Goal: Information Seeking & Learning: Learn about a topic

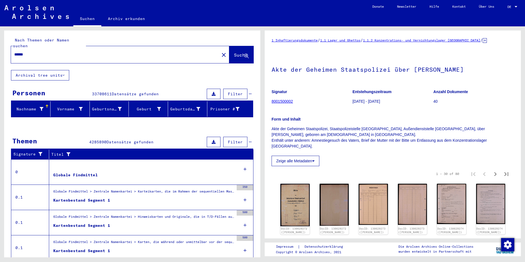
click at [220, 52] on mat-icon "close" at bounding box center [223, 55] width 7 height 7
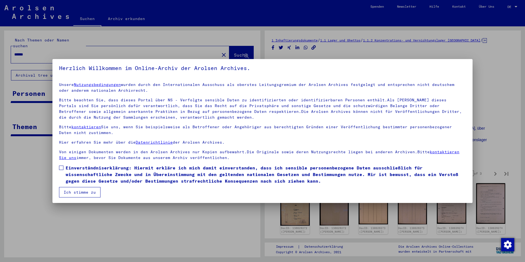
scroll to position [3, 0]
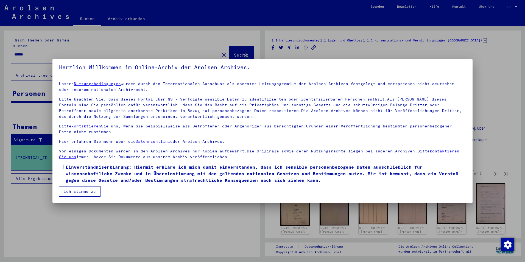
click at [55, 164] on mat-dialog-content "Unsere Nutzungsbedingungen wurden durch den Internationalen Ausschuss als obers…" at bounding box center [262, 136] width 420 height 119
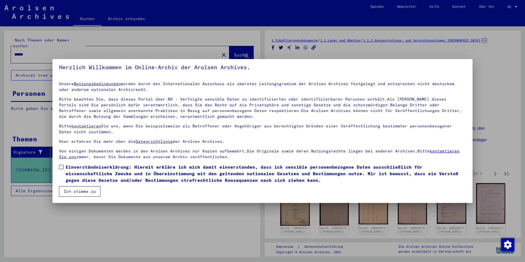
click at [60, 166] on span at bounding box center [61, 167] width 4 height 4
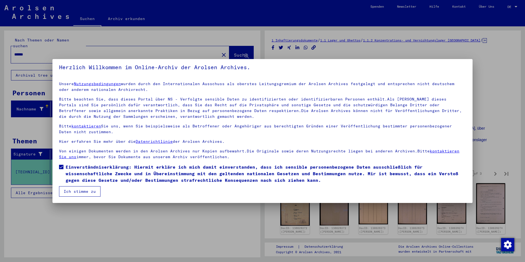
click at [72, 193] on button "Ich stimme zu" at bounding box center [79, 191] width 41 height 10
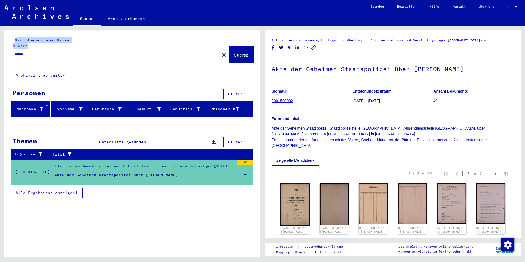
drag, startPoint x: 71, startPoint y: 55, endPoint x: -21, endPoint y: 43, distance: 92.0
click at [0, 43] on html "Suchen Archiv erkunden Spenden Newsletter Hilfe Kontakt Über Uns Suchen Archiv …" at bounding box center [262, 131] width 525 height 262
drag, startPoint x: -21, startPoint y: 43, endPoint x: 71, endPoint y: 41, distance: 91.4
click at [71, 41] on yv-its-search-home "Nach Themen oder Namen suchen ****** close Suche Archival tree units Personen F…" at bounding box center [132, 117] width 256 height 175
drag, startPoint x: 71, startPoint y: 41, endPoint x: 47, endPoint y: 51, distance: 25.5
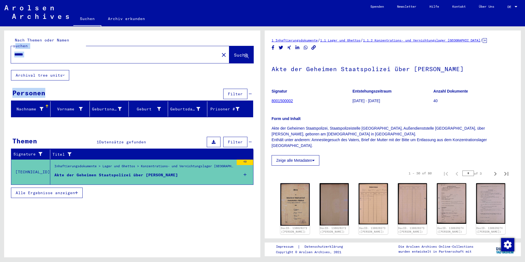
click at [47, 52] on input "******" at bounding box center [115, 55] width 202 height 6
drag, startPoint x: 48, startPoint y: 51, endPoint x: 11, endPoint y: 54, distance: 37.7
click at [11, 54] on div "Nach Themen oder Namen suchen ****** close Suche" at bounding box center [132, 50] width 256 height 40
click at [137, 52] on input "******" at bounding box center [115, 55] width 202 height 6
type input "*"
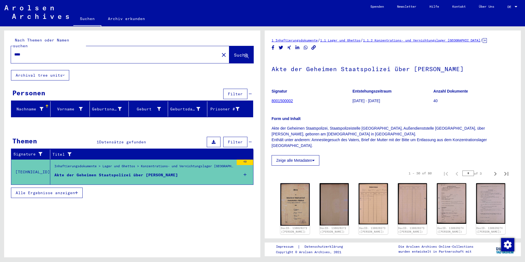
type input "****"
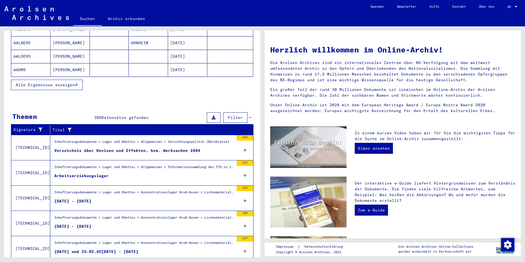
scroll to position [122, 0]
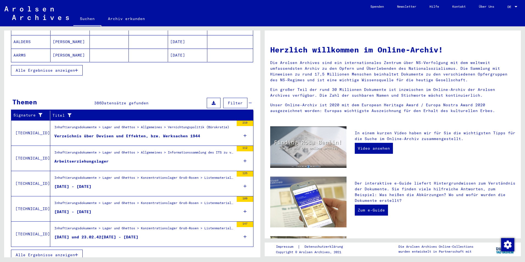
click at [69, 252] on span "Alle Ergebnisse anzeigen" at bounding box center [45, 254] width 59 height 5
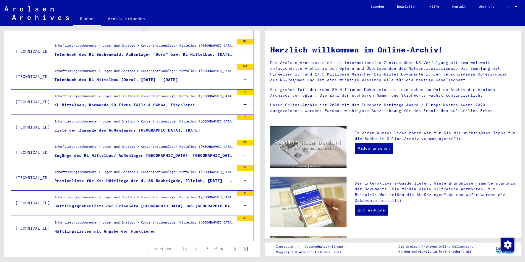
scroll to position [544, 0]
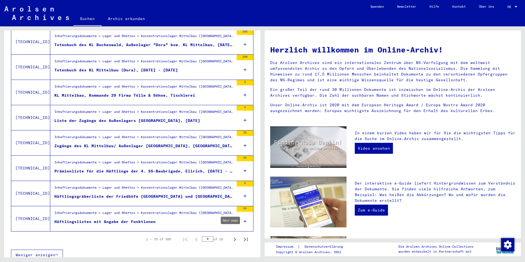
click at [231, 236] on icon "Next page" at bounding box center [235, 240] width 8 height 8
type input "*"
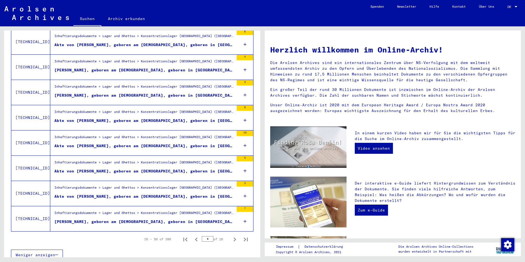
click at [169, 143] on div "Akte von [PERSON_NAME], geboren am [DEMOGRAPHIC_DATA], geboren in [GEOGRAPHIC_D…" at bounding box center [144, 146] width 180 height 6
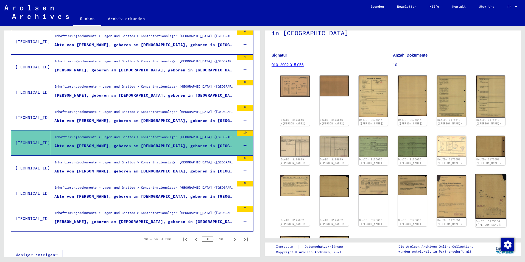
scroll to position [55, 0]
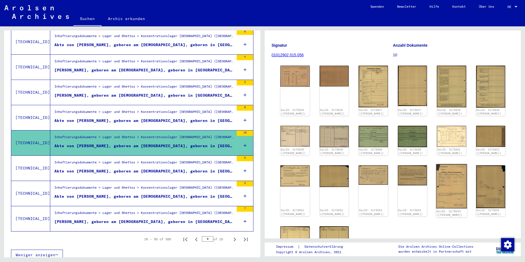
click at [445, 180] on img at bounding box center [451, 186] width 31 height 44
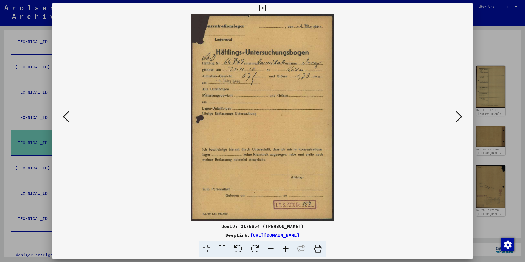
click at [457, 115] on icon at bounding box center [458, 116] width 7 height 13
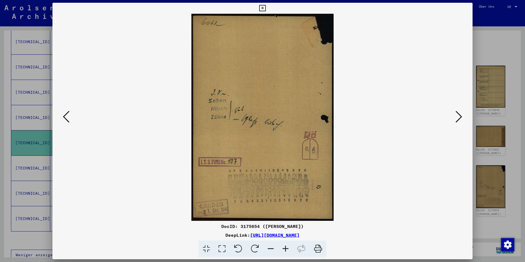
click at [457, 115] on icon at bounding box center [458, 116] width 7 height 13
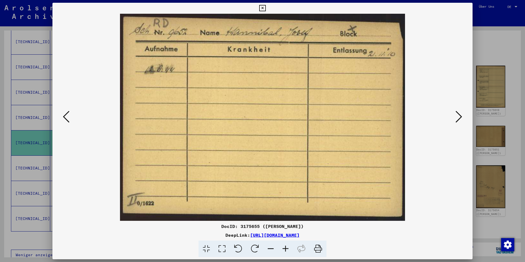
click at [457, 116] on icon at bounding box center [458, 116] width 7 height 13
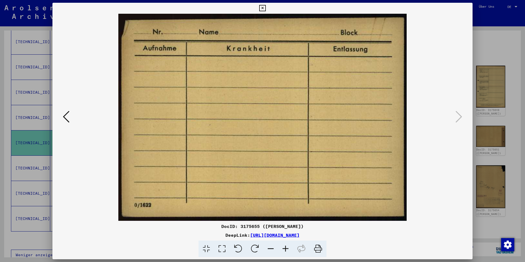
click at [62, 113] on button at bounding box center [66, 117] width 10 height 16
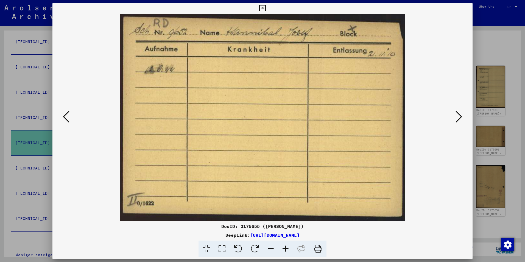
click at [458, 116] on icon at bounding box center [458, 116] width 7 height 13
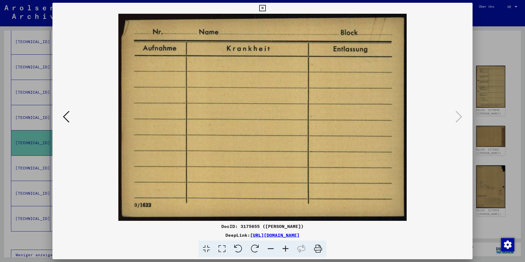
click at [68, 112] on icon at bounding box center [66, 116] width 7 height 13
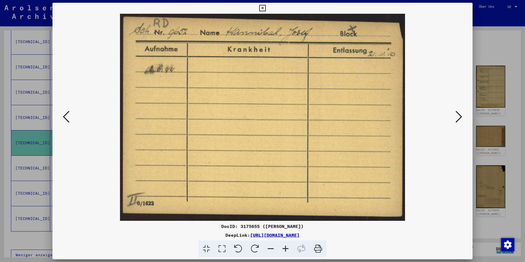
click at [68, 112] on icon at bounding box center [66, 116] width 7 height 13
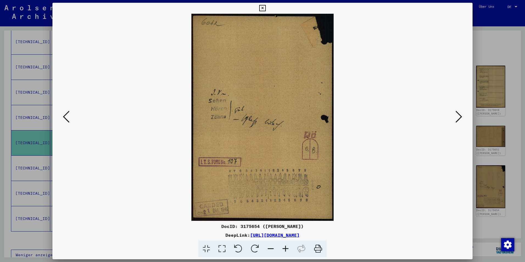
click at [68, 112] on icon at bounding box center [66, 116] width 7 height 13
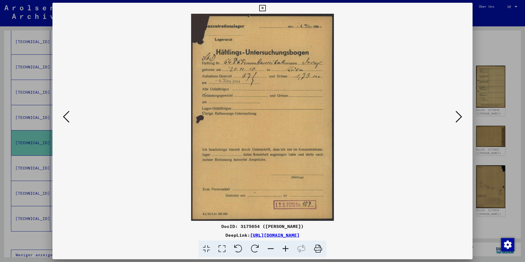
click at [68, 112] on icon at bounding box center [66, 116] width 7 height 13
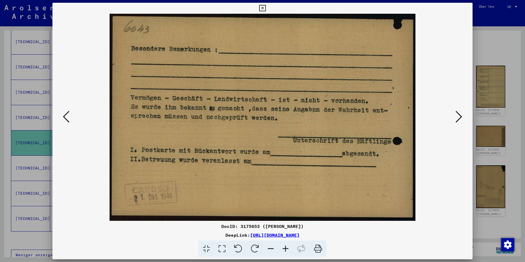
click at [68, 112] on icon at bounding box center [66, 116] width 7 height 13
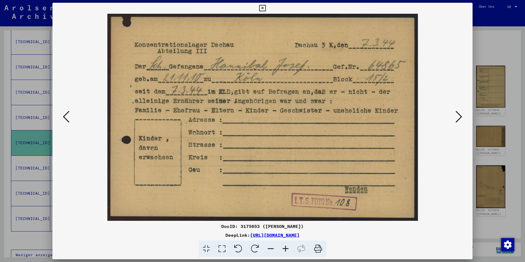
click at [68, 112] on icon at bounding box center [66, 116] width 7 height 13
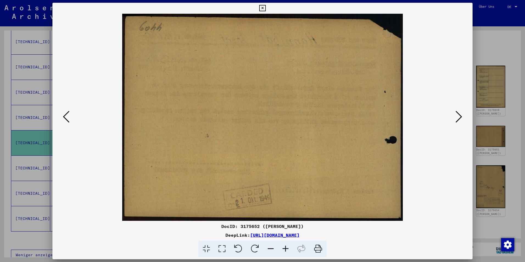
click at [68, 112] on icon at bounding box center [66, 116] width 7 height 13
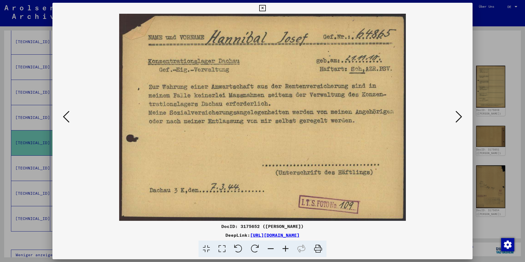
click at [68, 112] on icon at bounding box center [66, 116] width 7 height 13
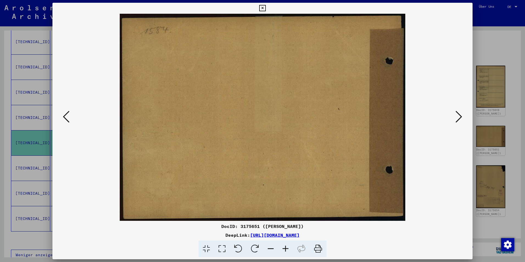
click at [68, 112] on icon at bounding box center [66, 116] width 7 height 13
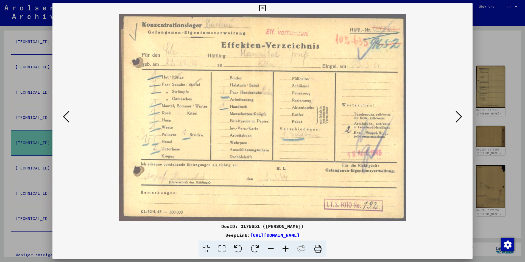
click at [68, 112] on icon at bounding box center [66, 116] width 7 height 13
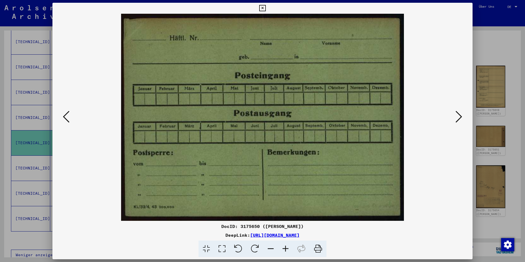
click at [68, 112] on icon at bounding box center [66, 116] width 7 height 13
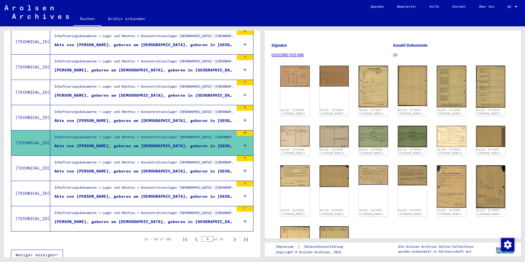
click at [107, 194] on div "Akte von [PERSON_NAME], geboren am [DEMOGRAPHIC_DATA], geboren in [GEOGRAPHIC_D…" at bounding box center [144, 197] width 180 height 6
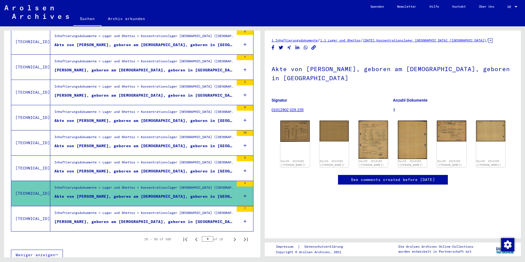
scroll to position [27, 0]
click at [231, 236] on icon "Next page" at bounding box center [235, 240] width 8 height 8
type input "*"
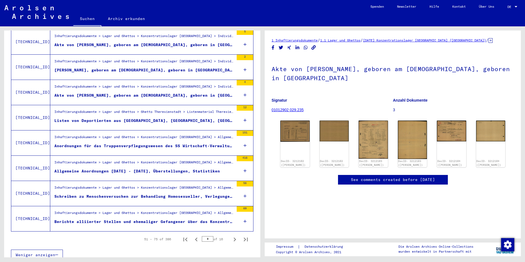
click at [131, 194] on div "Schreiben zu Menschenversuchen zur Behandlung Homosexueller, Verlegungen [DEMOG…" at bounding box center [144, 197] width 180 height 6
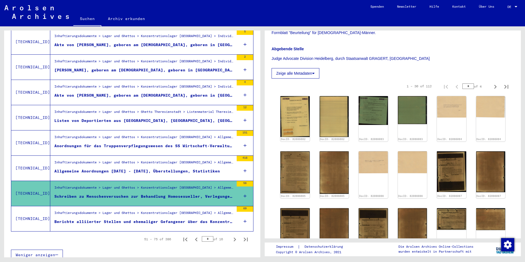
scroll to position [165, 0]
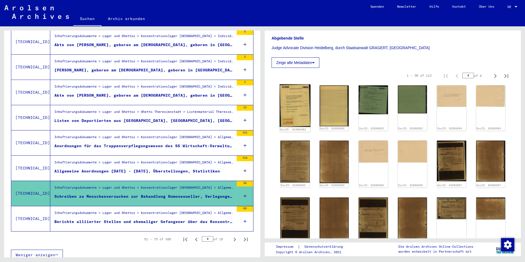
click at [287, 103] on img at bounding box center [294, 105] width 31 height 43
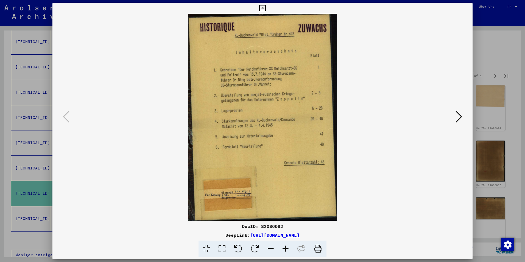
click at [458, 116] on icon at bounding box center [458, 116] width 7 height 13
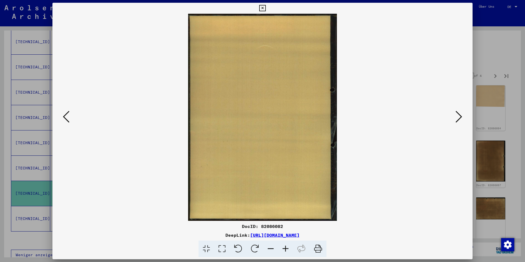
click at [458, 116] on icon at bounding box center [458, 116] width 7 height 13
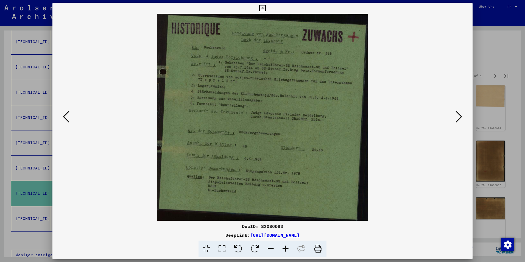
click at [458, 116] on icon at bounding box center [458, 116] width 7 height 13
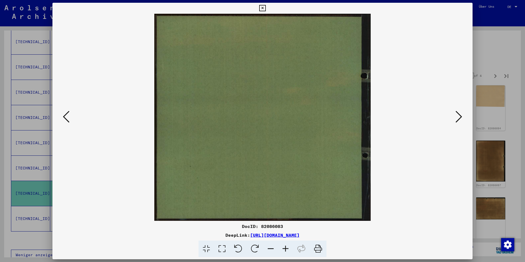
click at [67, 114] on icon at bounding box center [66, 116] width 7 height 13
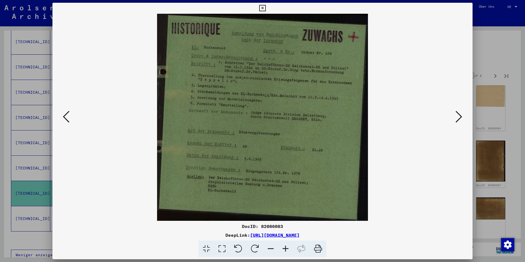
click at [453, 114] on img at bounding box center [262, 117] width 383 height 207
click at [460, 114] on icon at bounding box center [458, 116] width 7 height 13
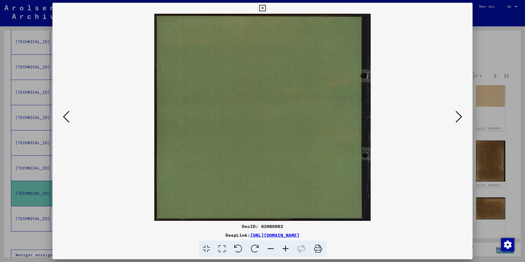
click at [460, 114] on icon at bounding box center [458, 116] width 7 height 13
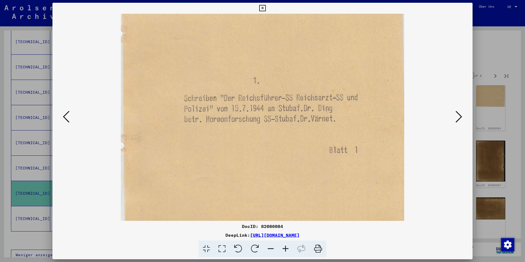
click at [448, 118] on img at bounding box center [262, 117] width 383 height 207
click at [459, 117] on icon at bounding box center [458, 116] width 7 height 13
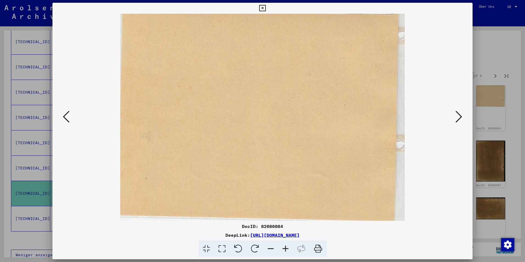
click at [71, 112] on img at bounding box center [262, 117] width 383 height 207
click at [64, 115] on icon at bounding box center [66, 116] width 7 height 13
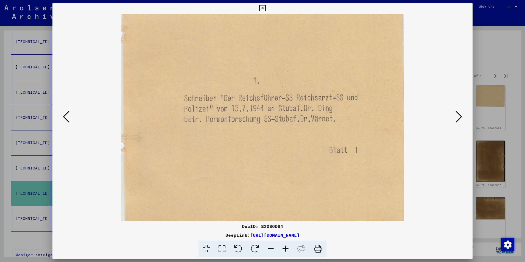
click at [456, 117] on icon at bounding box center [458, 116] width 7 height 13
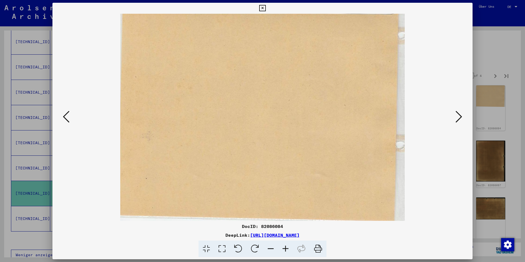
click at [456, 117] on icon at bounding box center [458, 116] width 7 height 13
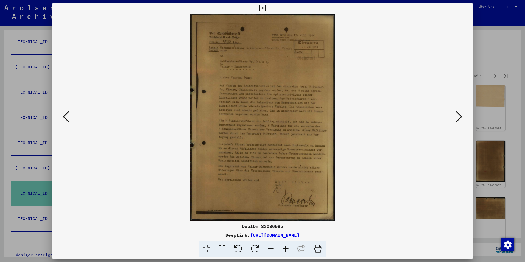
click at [272, 87] on img at bounding box center [262, 117] width 383 height 207
click at [284, 247] on icon at bounding box center [285, 248] width 15 height 17
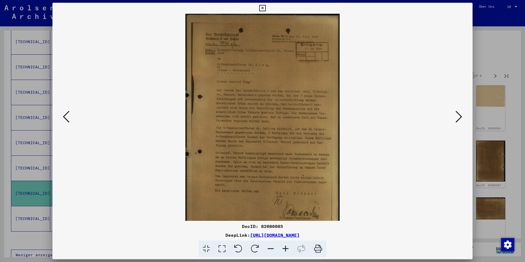
click at [284, 247] on icon at bounding box center [285, 248] width 15 height 17
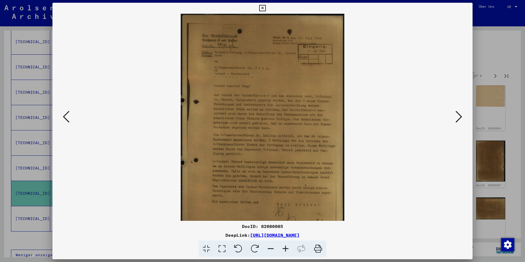
click at [284, 247] on icon at bounding box center [285, 248] width 15 height 17
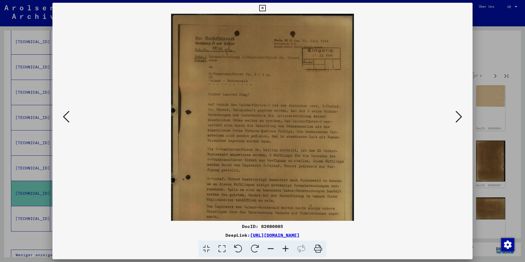
click at [284, 247] on icon at bounding box center [285, 248] width 15 height 17
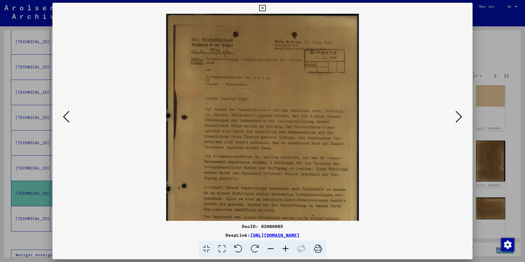
click at [284, 247] on icon at bounding box center [285, 248] width 15 height 17
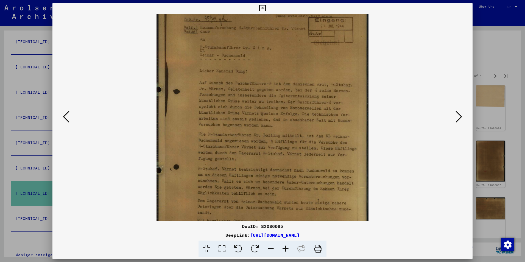
scroll to position [39, 0]
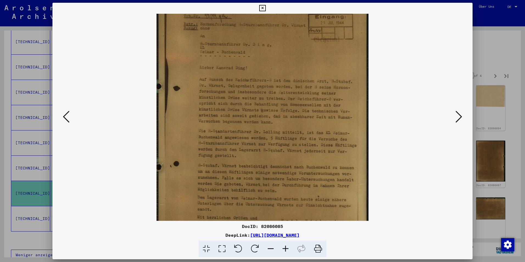
drag, startPoint x: 224, startPoint y: 167, endPoint x: 211, endPoint y: 128, distance: 41.2
click at [211, 128] on img at bounding box center [262, 125] width 212 height 303
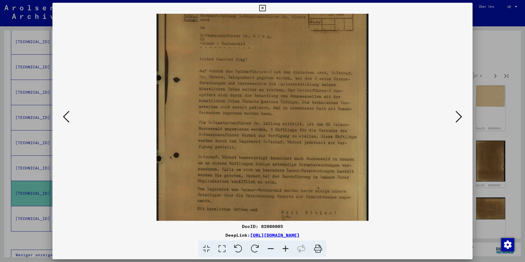
drag, startPoint x: 284, startPoint y: 151, endPoint x: 283, endPoint y: 142, distance: 8.5
click at [283, 142] on img at bounding box center [262, 117] width 212 height 303
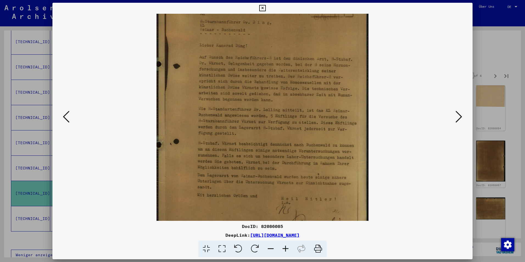
scroll to position [62, 0]
drag, startPoint x: 294, startPoint y: 138, endPoint x: 295, endPoint y: 124, distance: 14.0
click at [295, 124] on img at bounding box center [262, 103] width 212 height 303
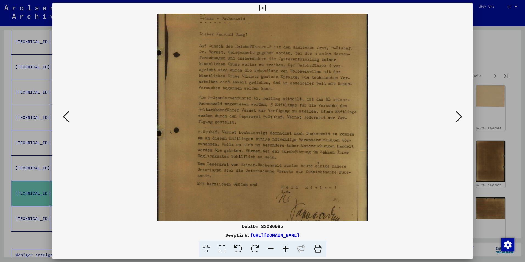
drag, startPoint x: 278, startPoint y: 136, endPoint x: 278, endPoint y: 124, distance: 11.3
click at [278, 124] on img at bounding box center [262, 92] width 212 height 303
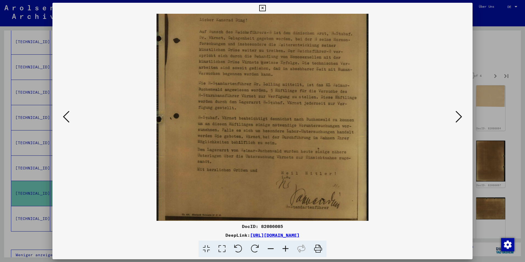
scroll to position [89, 0]
drag, startPoint x: 261, startPoint y: 129, endPoint x: 257, endPoint y: 114, distance: 16.1
click at [257, 114] on img at bounding box center [262, 76] width 212 height 303
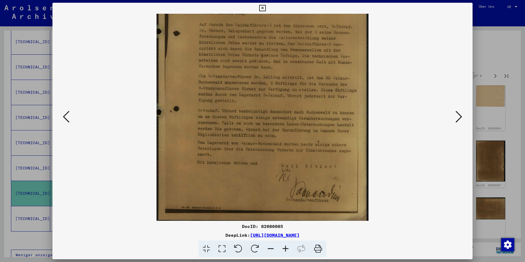
drag, startPoint x: 241, startPoint y: 107, endPoint x: 243, endPoint y: 104, distance: 3.6
click at [243, 104] on img at bounding box center [262, 71] width 212 height 303
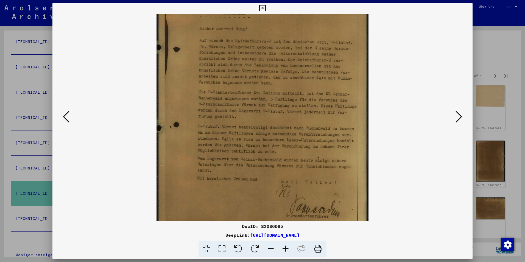
scroll to position [77, 0]
drag, startPoint x: 259, startPoint y: 94, endPoint x: 262, endPoint y: 110, distance: 17.0
click at [262, 110] on img at bounding box center [262, 87] width 212 height 303
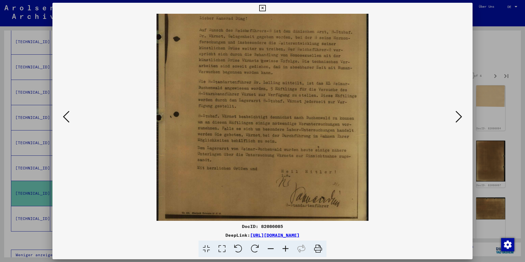
drag, startPoint x: 285, startPoint y: 119, endPoint x: 284, endPoint y: 125, distance: 5.9
click at [285, 107] on img at bounding box center [262, 76] width 212 height 303
click at [273, 247] on icon at bounding box center [270, 248] width 15 height 17
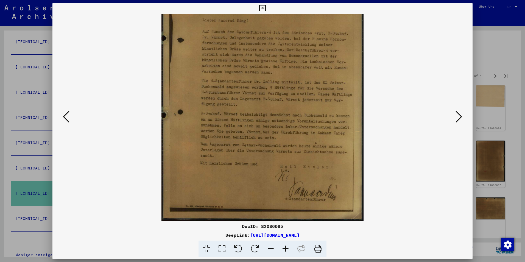
click at [273, 247] on icon at bounding box center [270, 248] width 15 height 17
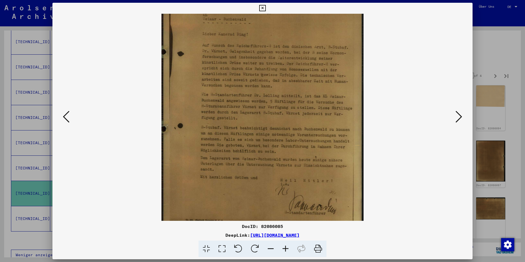
click at [273, 247] on icon at bounding box center [270, 248] width 15 height 17
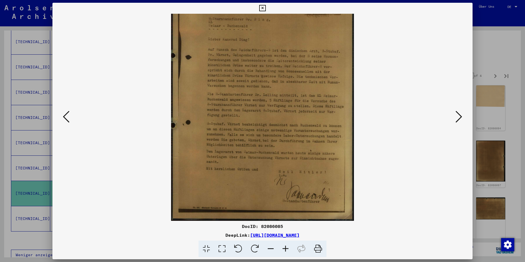
click at [273, 247] on icon at bounding box center [270, 248] width 15 height 17
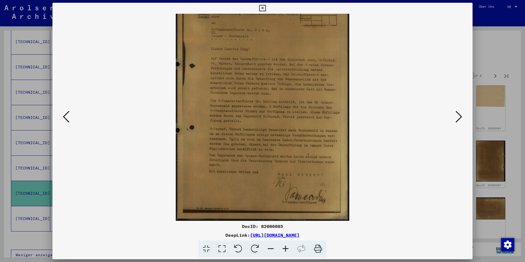
click at [273, 247] on icon at bounding box center [270, 248] width 15 height 17
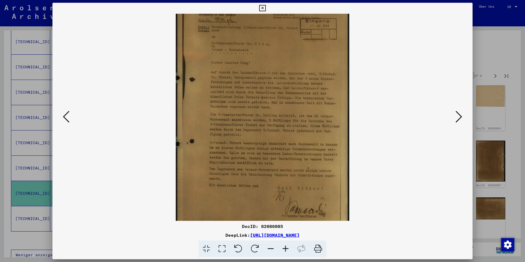
click at [273, 247] on icon at bounding box center [270, 248] width 15 height 17
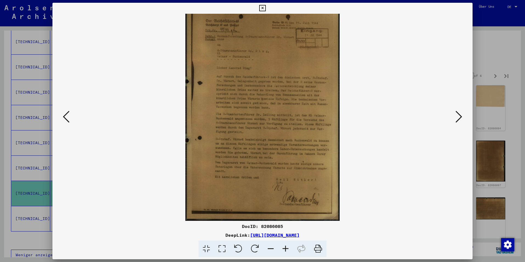
scroll to position [14, 0]
click at [273, 247] on icon at bounding box center [270, 248] width 15 height 17
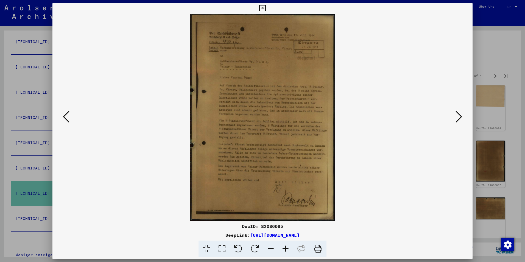
click at [273, 247] on icon at bounding box center [270, 248] width 15 height 17
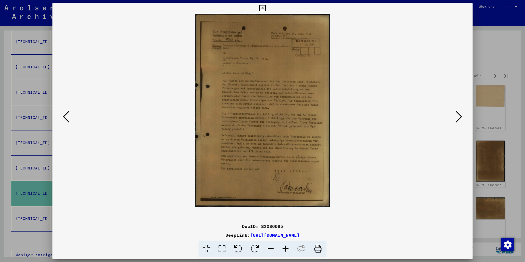
click at [461, 119] on icon at bounding box center [458, 116] width 7 height 13
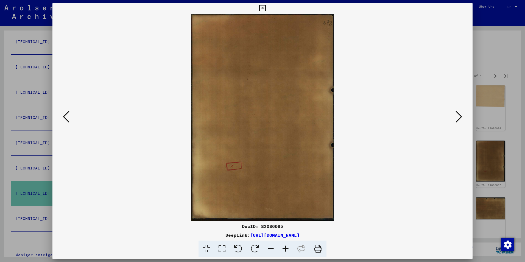
click at [461, 119] on icon at bounding box center [458, 116] width 7 height 13
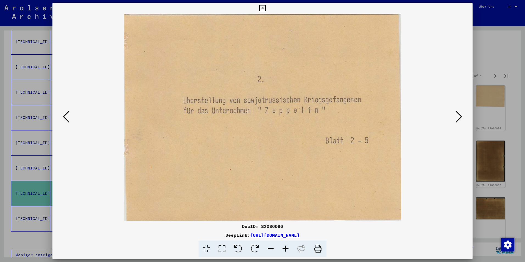
click at [459, 118] on icon at bounding box center [458, 116] width 7 height 13
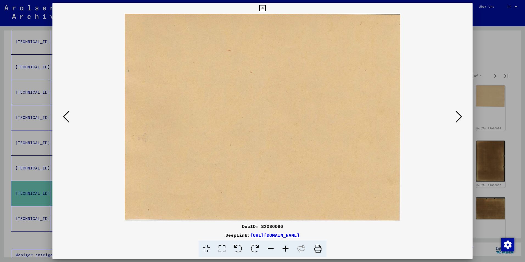
click at [459, 118] on icon at bounding box center [458, 116] width 7 height 13
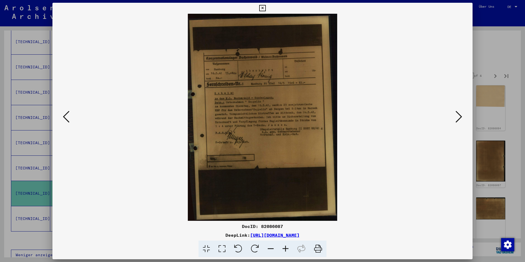
click at [459, 118] on icon at bounding box center [458, 116] width 7 height 13
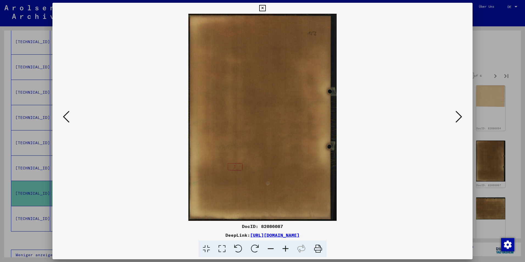
click at [459, 118] on icon at bounding box center [458, 116] width 7 height 13
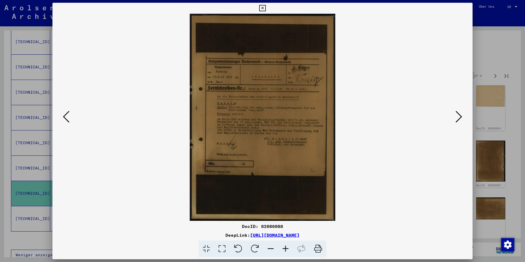
click at [459, 118] on icon at bounding box center [458, 116] width 7 height 13
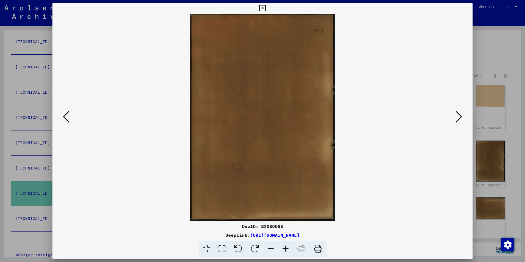
click at [459, 118] on icon at bounding box center [458, 116] width 7 height 13
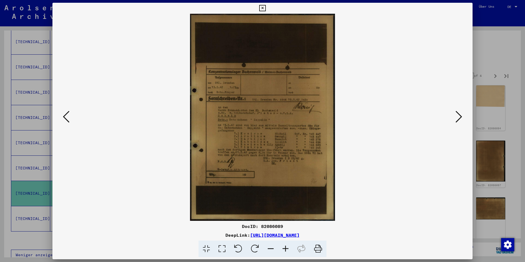
click at [459, 118] on icon at bounding box center [458, 116] width 7 height 13
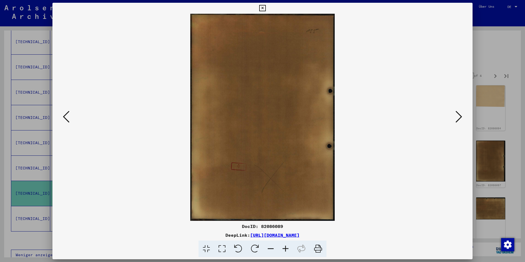
click at [459, 118] on icon at bounding box center [458, 116] width 7 height 13
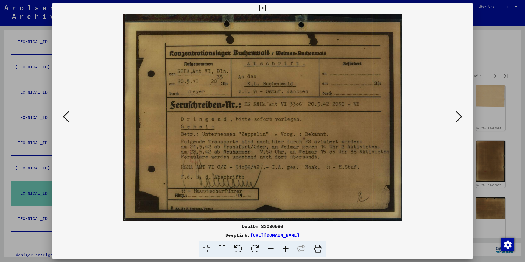
click at [458, 118] on icon at bounding box center [458, 116] width 7 height 13
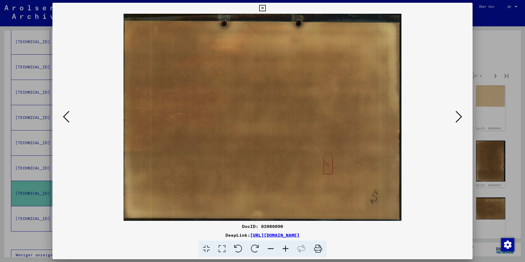
click at [458, 118] on icon at bounding box center [458, 116] width 7 height 13
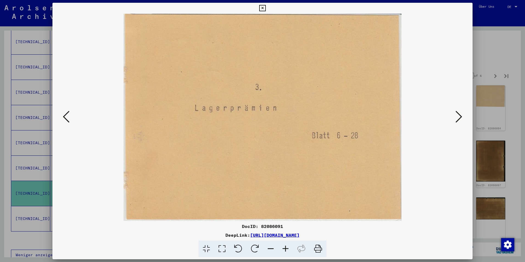
click at [458, 118] on icon at bounding box center [458, 116] width 7 height 13
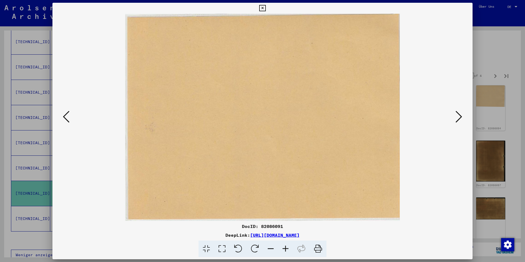
click at [65, 113] on icon at bounding box center [66, 116] width 7 height 13
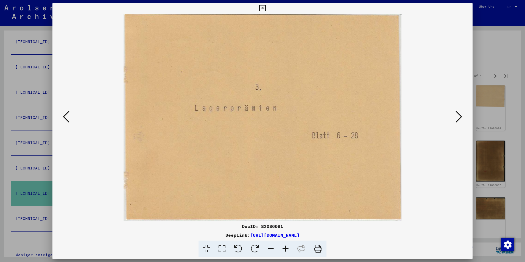
click at [457, 119] on icon at bounding box center [458, 116] width 7 height 13
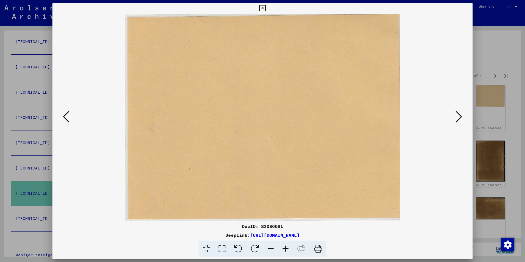
click at [457, 119] on icon at bounding box center [458, 116] width 7 height 13
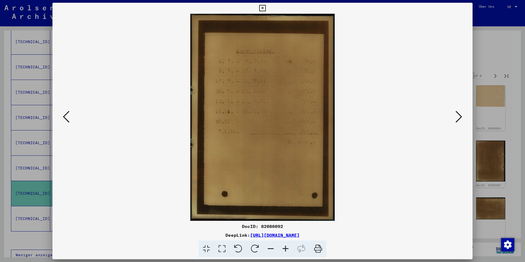
click at [457, 119] on icon at bounding box center [458, 116] width 7 height 13
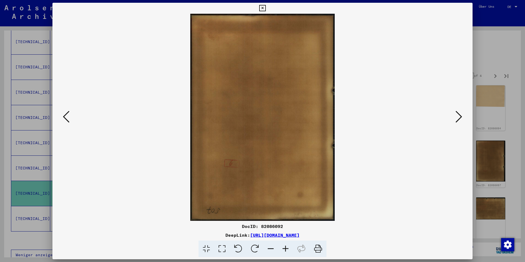
click at [457, 119] on icon at bounding box center [458, 116] width 7 height 13
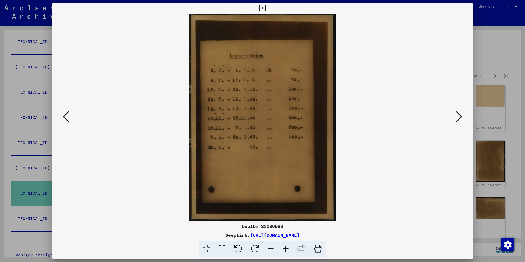
click at [457, 119] on icon at bounding box center [458, 116] width 7 height 13
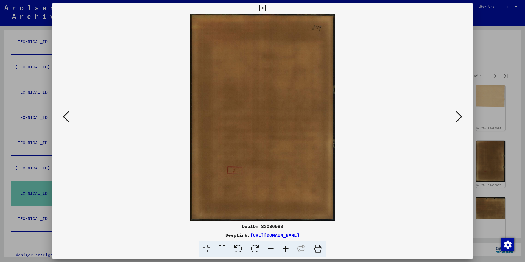
click at [457, 119] on icon at bounding box center [458, 116] width 7 height 13
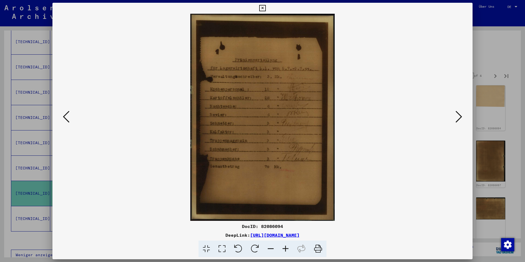
click at [457, 119] on icon at bounding box center [458, 116] width 7 height 13
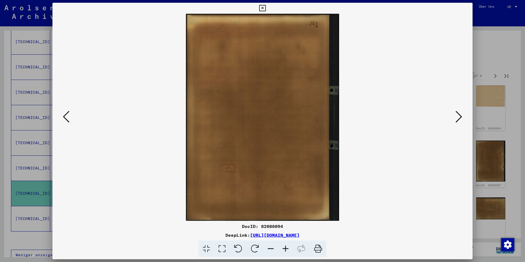
click at [457, 119] on icon at bounding box center [458, 116] width 7 height 13
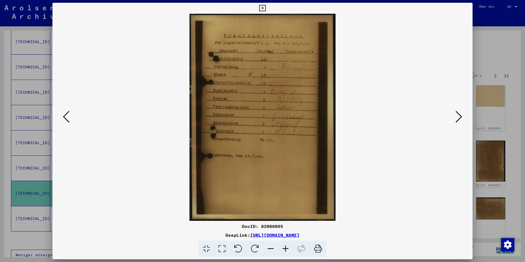
click at [457, 119] on icon at bounding box center [458, 116] width 7 height 13
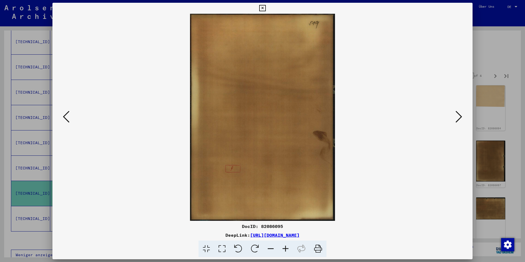
click at [457, 119] on icon at bounding box center [458, 116] width 7 height 13
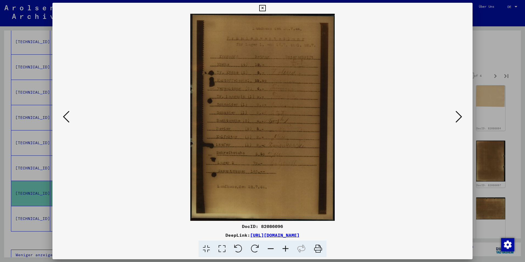
click at [457, 119] on icon at bounding box center [458, 116] width 7 height 13
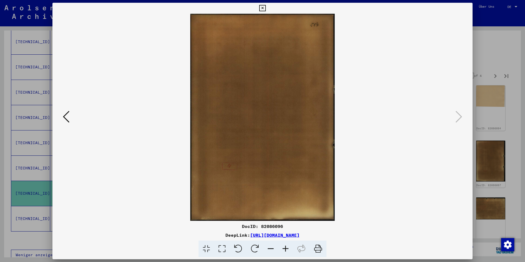
click at [494, 32] on div at bounding box center [262, 131] width 525 height 262
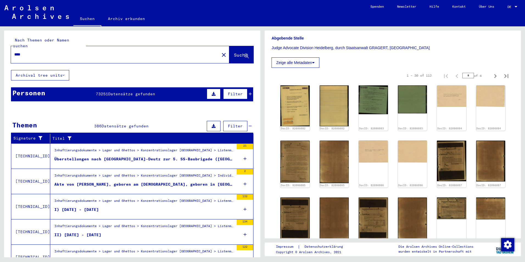
drag, startPoint x: 76, startPoint y: 47, endPoint x: -8, endPoint y: 57, distance: 84.9
click at [0, 57] on html "Suchen Archiv erkunden Spenden Newsletter Hilfe Kontakt Über Uns Suchen Archiv …" at bounding box center [262, 131] width 525 height 262
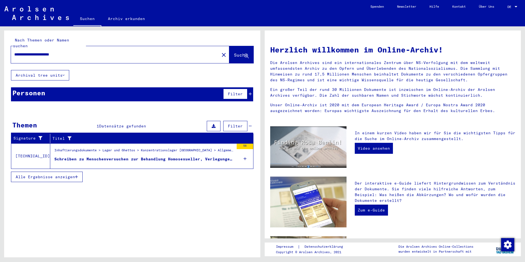
click at [173, 156] on div "Schreiben zu Menschenversuchen zur Behandlung Homosexueller, Verlegungen [DEMOG…" at bounding box center [144, 159] width 180 height 6
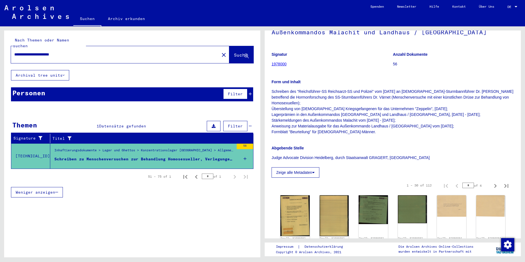
scroll to position [82, 0]
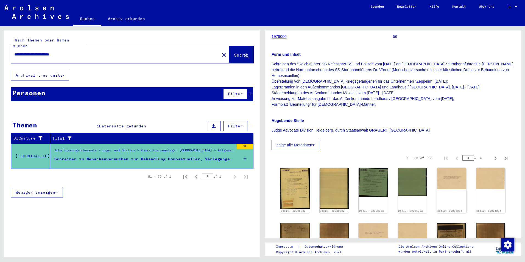
drag, startPoint x: 96, startPoint y: 50, endPoint x: 10, endPoint y: 52, distance: 85.4
click at [10, 52] on div "**********" at bounding box center [132, 50] width 256 height 40
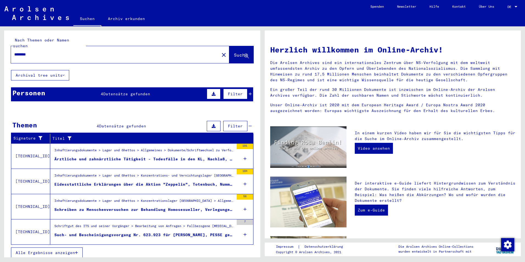
type input "**********"
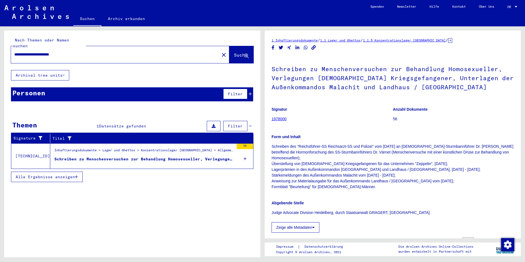
click at [152, 149] on div "Inhaftierungsdokumente > Lager und Ghettos > Konzentrationslager [GEOGRAPHIC_DA…" at bounding box center [144, 152] width 180 height 8
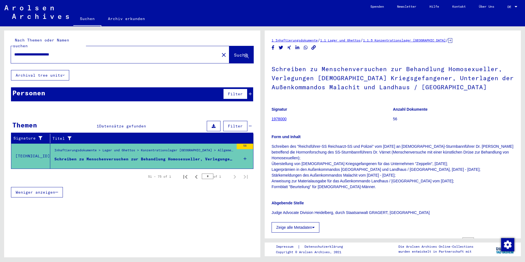
click at [174, 156] on div "Schreiben zu Menschenversuchen zur Behandlung Homosexueller, Verlegungen [DEMOG…" at bounding box center [144, 159] width 180 height 6
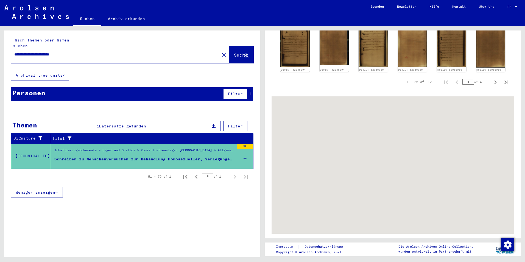
scroll to position [467, 0]
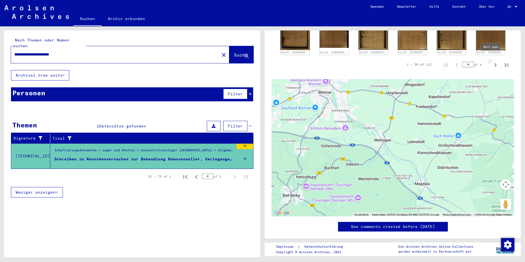
click at [494, 63] on icon "Next page" at bounding box center [495, 65] width 2 height 4
type input "*"
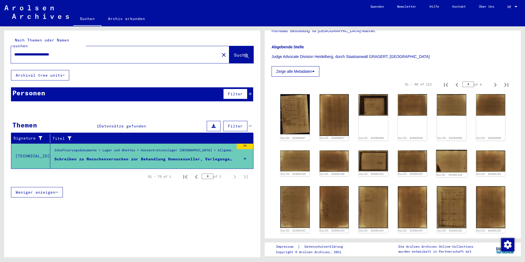
scroll to position [215, 0]
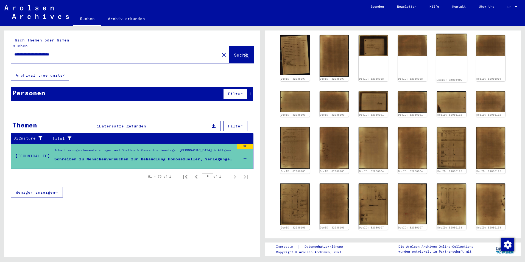
click at [439, 51] on img at bounding box center [451, 45] width 31 height 23
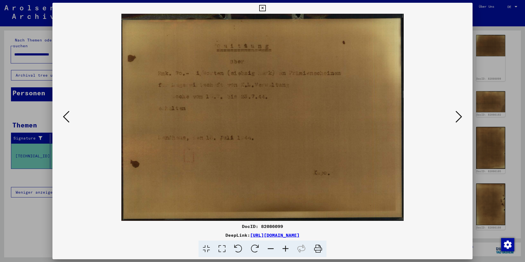
click at [456, 118] on icon at bounding box center [458, 116] width 7 height 13
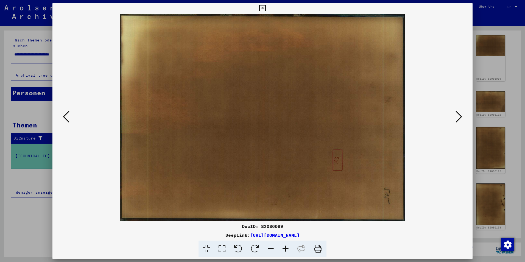
click at [456, 118] on icon at bounding box center [458, 116] width 7 height 13
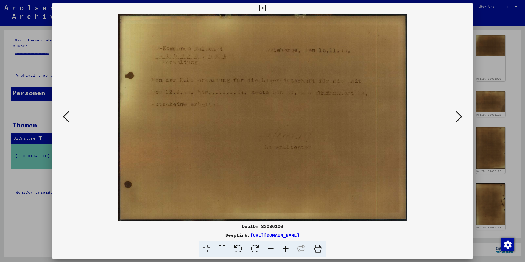
click at [456, 118] on icon at bounding box center [458, 116] width 7 height 13
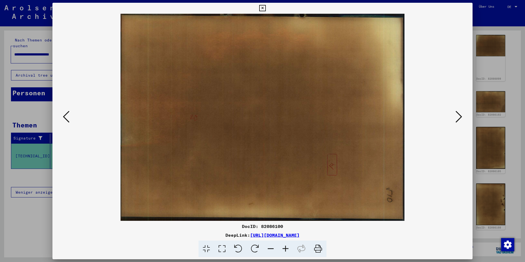
click at [456, 118] on icon at bounding box center [458, 116] width 7 height 13
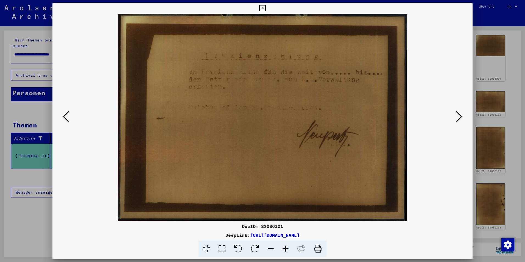
click at [456, 118] on icon at bounding box center [458, 116] width 7 height 13
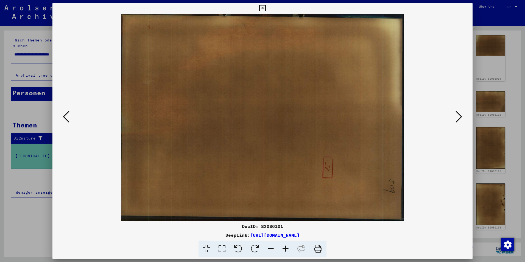
click at [456, 118] on icon at bounding box center [458, 116] width 7 height 13
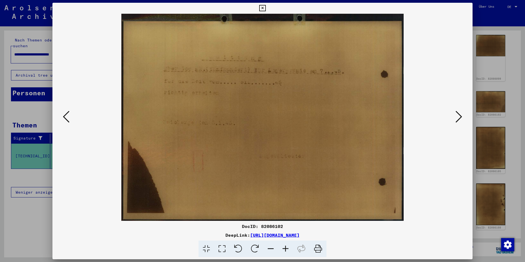
click at [456, 118] on icon at bounding box center [458, 116] width 7 height 13
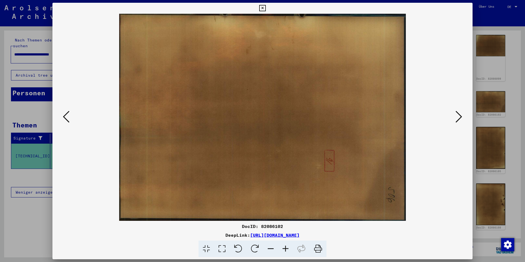
click at [456, 118] on icon at bounding box center [458, 116] width 7 height 13
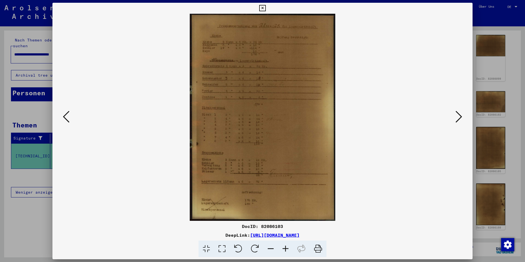
click at [456, 118] on icon at bounding box center [458, 116] width 7 height 13
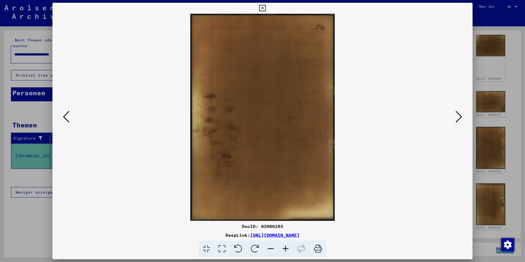
click at [456, 118] on icon at bounding box center [458, 116] width 7 height 13
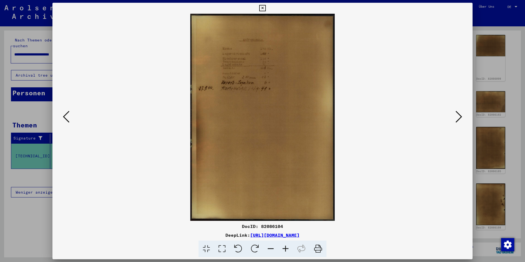
click at [456, 118] on icon at bounding box center [458, 116] width 7 height 13
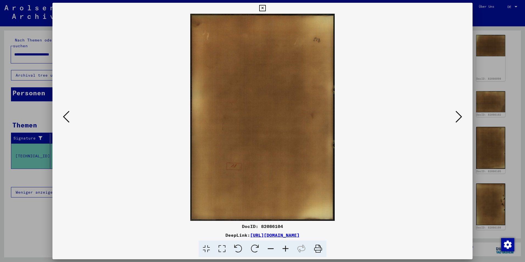
click at [456, 118] on icon at bounding box center [458, 116] width 7 height 13
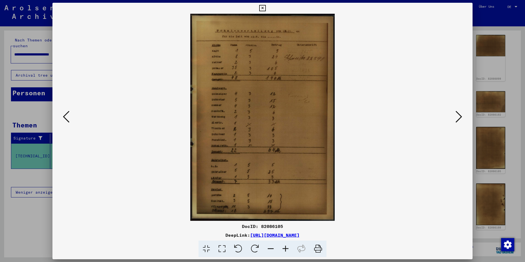
click at [456, 118] on icon at bounding box center [458, 116] width 7 height 13
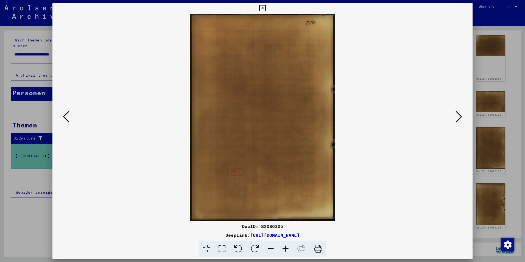
click at [456, 118] on icon at bounding box center [458, 116] width 7 height 13
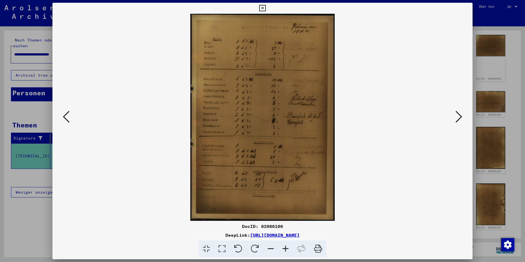
click at [456, 118] on icon at bounding box center [458, 116] width 7 height 13
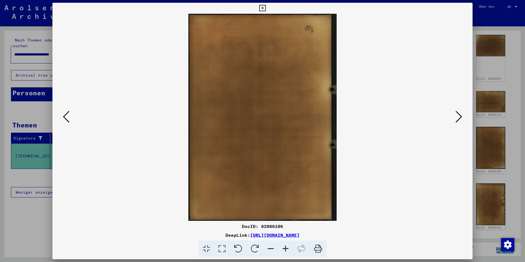
click at [456, 118] on icon at bounding box center [458, 116] width 7 height 13
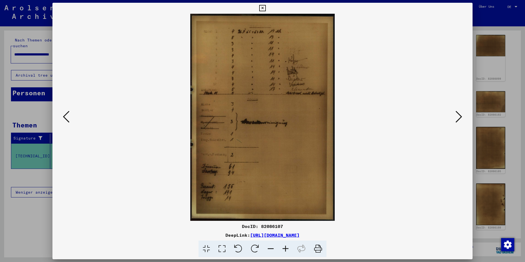
click at [456, 118] on icon at bounding box center [458, 116] width 7 height 13
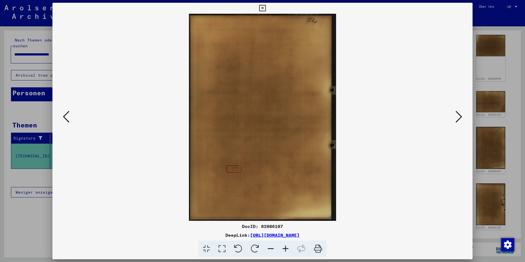
click at [456, 118] on icon at bounding box center [458, 116] width 7 height 13
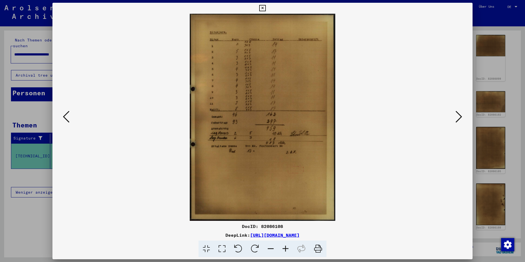
click at [485, 112] on div at bounding box center [262, 131] width 525 height 262
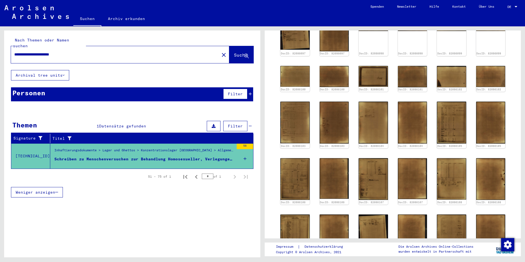
scroll to position [270, 0]
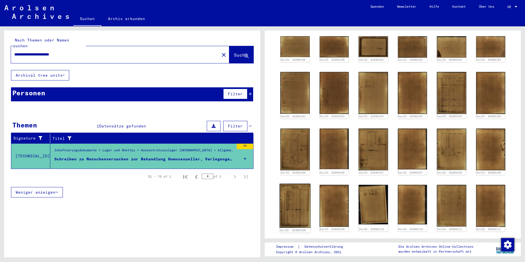
click at [293, 207] on img at bounding box center [294, 206] width 31 height 44
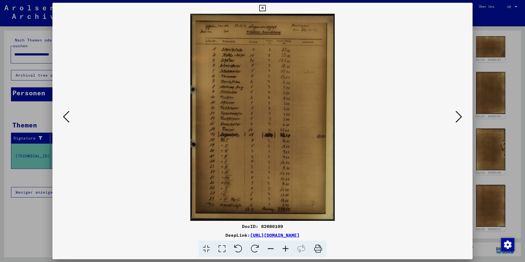
drag, startPoint x: 462, startPoint y: 113, endPoint x: 460, endPoint y: 116, distance: 4.1
click at [462, 113] on button at bounding box center [459, 117] width 10 height 16
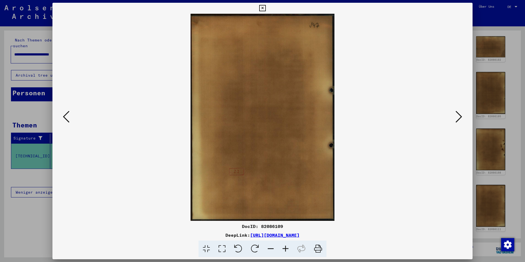
click at [460, 116] on icon at bounding box center [458, 116] width 7 height 13
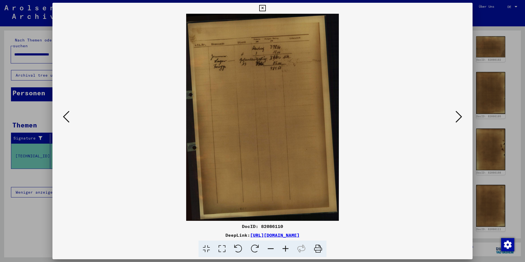
click at [510, 108] on div at bounding box center [262, 131] width 525 height 262
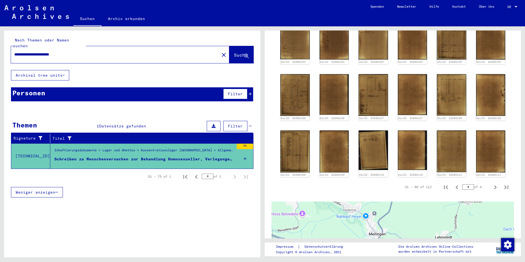
scroll to position [325, 0]
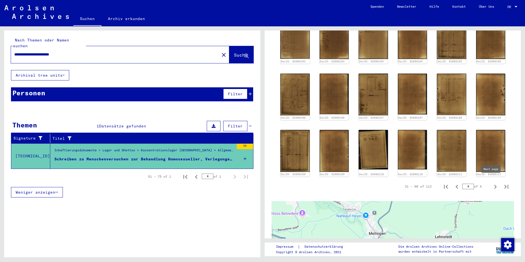
click at [491, 183] on icon "Next page" at bounding box center [495, 187] width 8 height 8
type input "*"
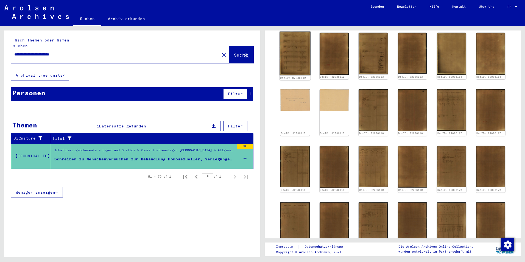
scroll to position [215, 0]
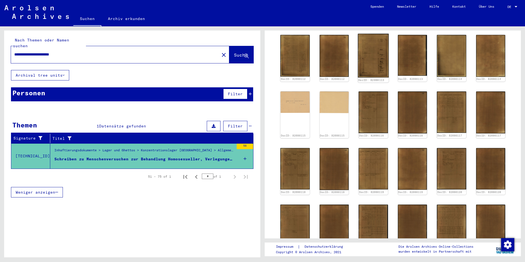
click at [372, 68] on img at bounding box center [373, 56] width 31 height 44
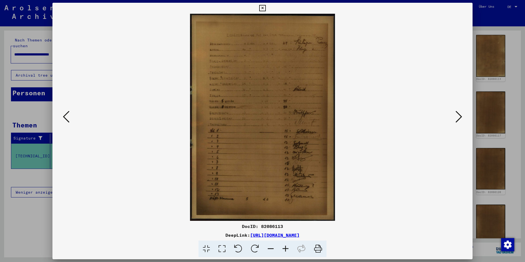
click at [461, 116] on icon at bounding box center [458, 116] width 7 height 13
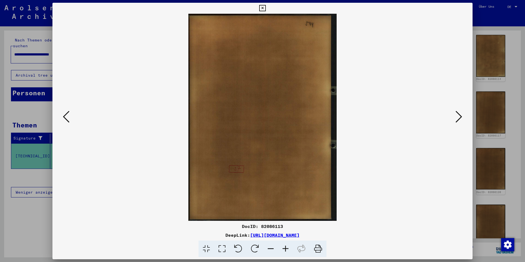
click at [461, 116] on icon at bounding box center [458, 116] width 7 height 13
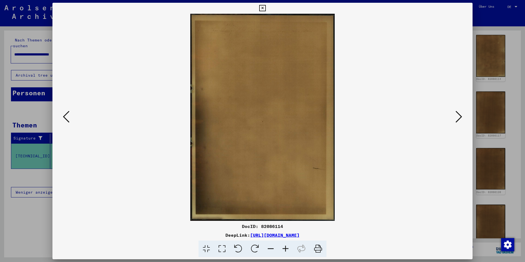
click at [461, 116] on icon at bounding box center [458, 116] width 7 height 13
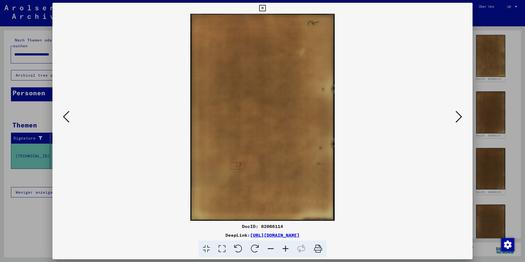
click at [461, 116] on icon at bounding box center [458, 116] width 7 height 13
click at [460, 116] on icon at bounding box center [458, 116] width 7 height 13
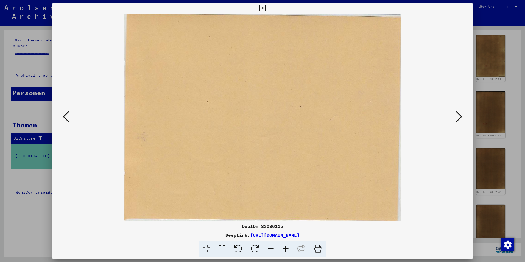
click at [68, 119] on icon at bounding box center [66, 116] width 7 height 13
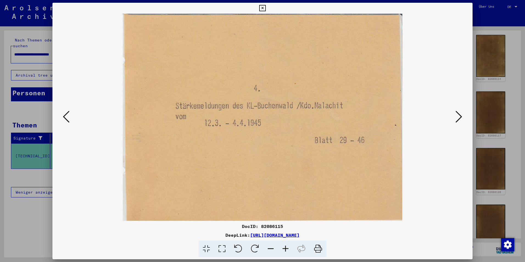
click at [457, 115] on icon at bounding box center [458, 116] width 7 height 13
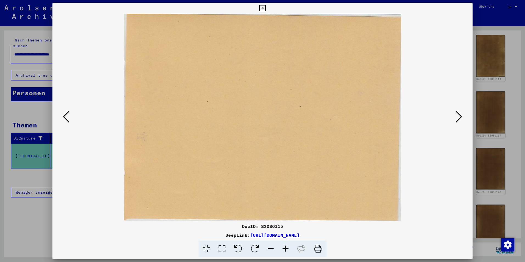
click at [457, 115] on icon at bounding box center [458, 116] width 7 height 13
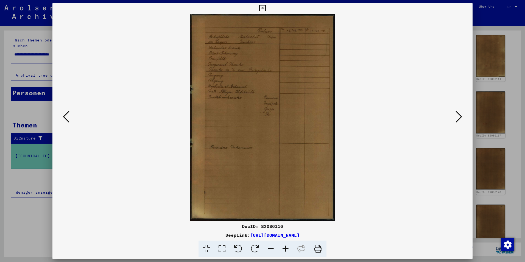
click at [457, 115] on icon at bounding box center [458, 116] width 7 height 13
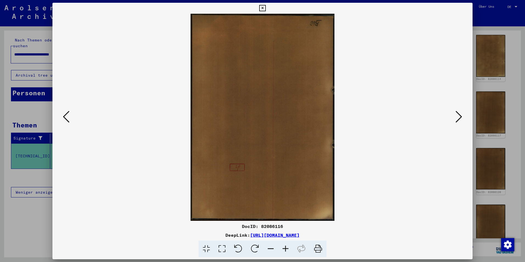
click at [457, 115] on icon at bounding box center [458, 116] width 7 height 13
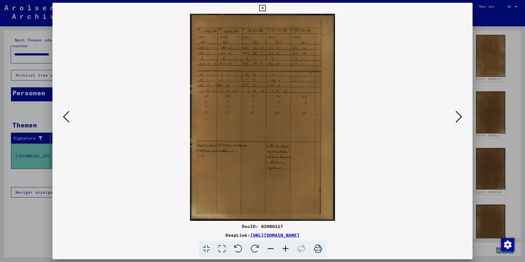
click at [457, 115] on icon at bounding box center [458, 116] width 7 height 13
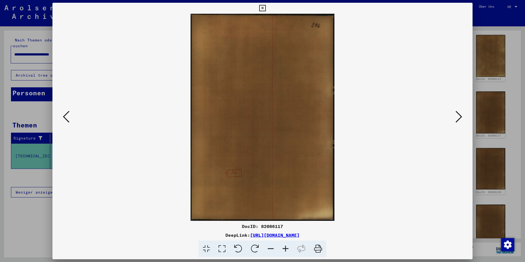
click at [457, 115] on icon at bounding box center [458, 116] width 7 height 13
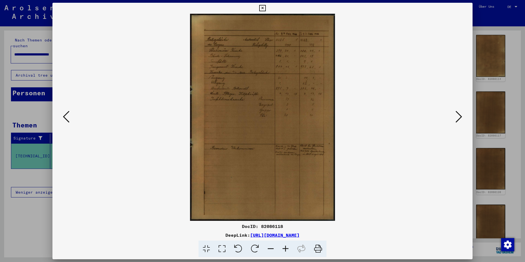
click at [457, 115] on icon at bounding box center [458, 116] width 7 height 13
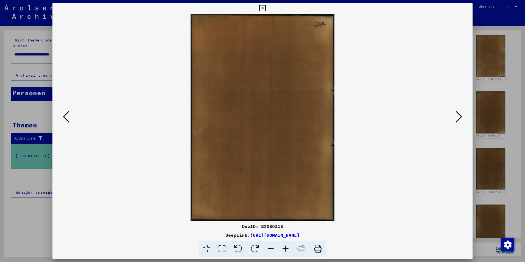
click at [457, 115] on icon at bounding box center [458, 116] width 7 height 13
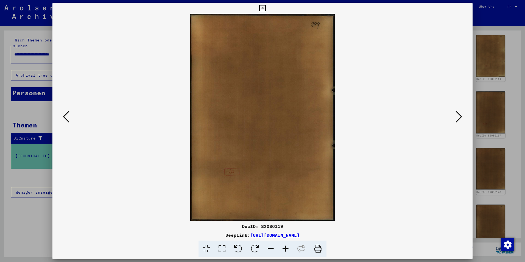
click at [457, 115] on icon at bounding box center [458, 116] width 7 height 13
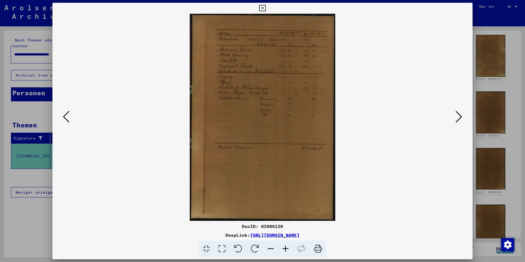
click at [457, 115] on icon at bounding box center [458, 116] width 7 height 13
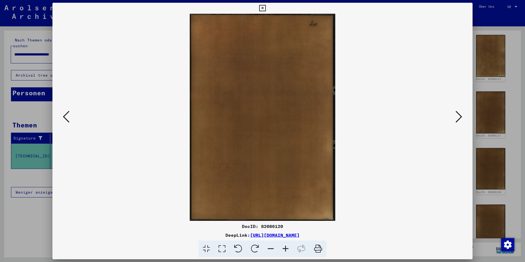
click at [457, 115] on icon at bounding box center [458, 116] width 7 height 13
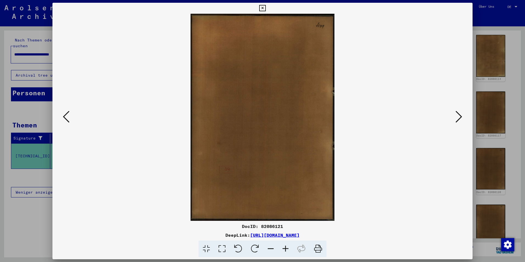
click at [457, 115] on icon at bounding box center [458, 116] width 7 height 13
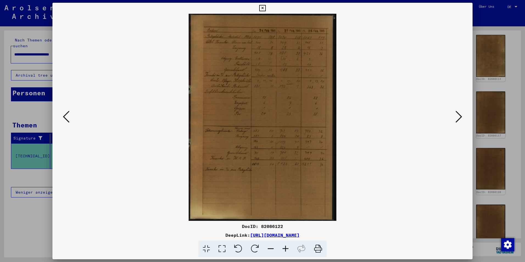
click at [457, 115] on icon at bounding box center [458, 116] width 7 height 13
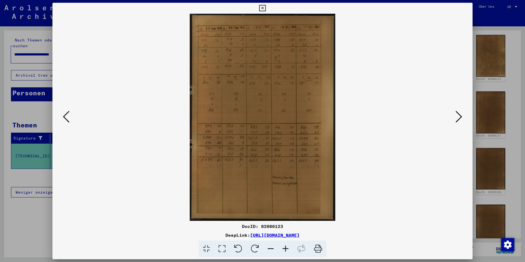
click at [513, 116] on div at bounding box center [262, 131] width 525 height 262
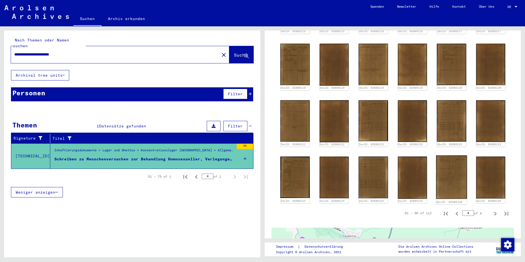
scroll to position [325, 0]
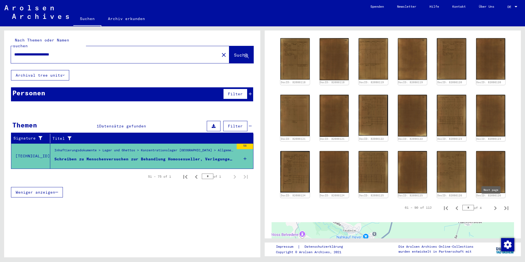
click at [491, 204] on icon "Next page" at bounding box center [495, 208] width 8 height 8
type input "*"
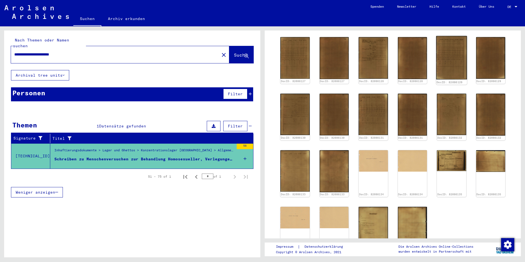
scroll to position [188, 0]
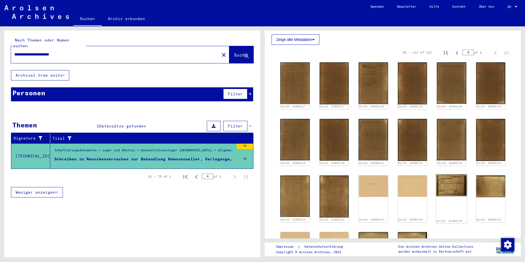
click at [439, 177] on img at bounding box center [451, 185] width 31 height 22
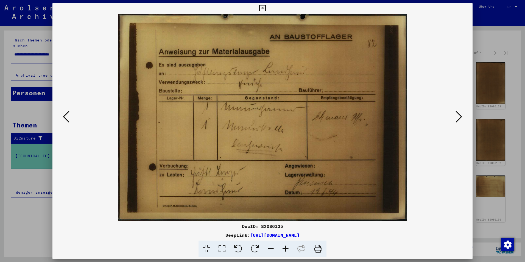
click at [454, 113] on button at bounding box center [459, 117] width 10 height 16
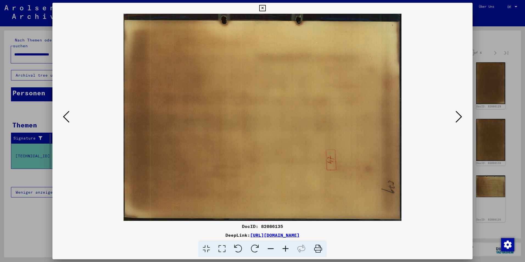
click at [454, 113] on button at bounding box center [459, 117] width 10 height 16
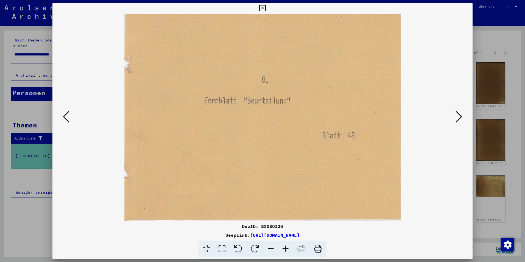
click at [454, 111] on img at bounding box center [262, 117] width 383 height 207
click at [453, 112] on img at bounding box center [262, 117] width 383 height 207
click at [454, 113] on button at bounding box center [459, 117] width 10 height 16
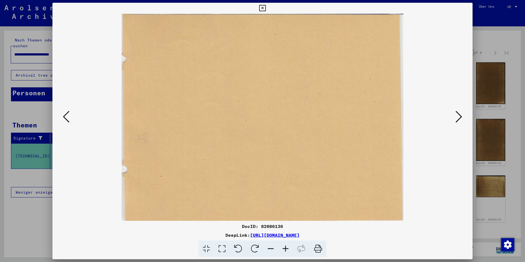
click at [456, 113] on icon at bounding box center [458, 116] width 7 height 13
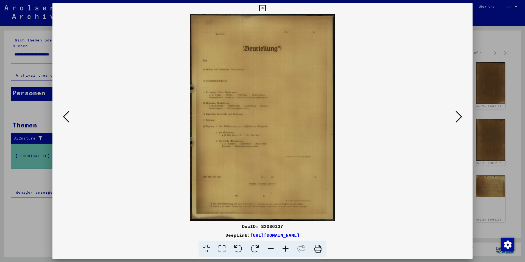
click at [203, 97] on img at bounding box center [262, 117] width 383 height 207
click at [284, 246] on icon at bounding box center [285, 248] width 15 height 17
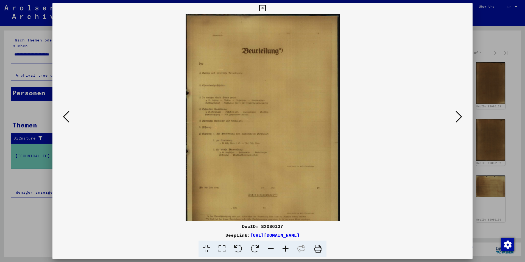
click at [284, 246] on icon at bounding box center [285, 248] width 15 height 17
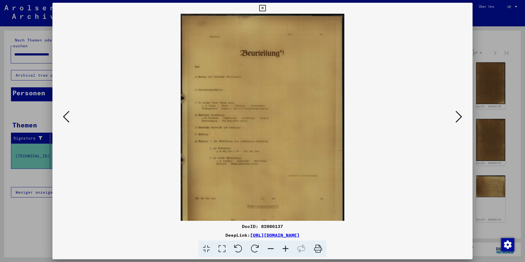
click at [284, 246] on icon at bounding box center [285, 248] width 15 height 17
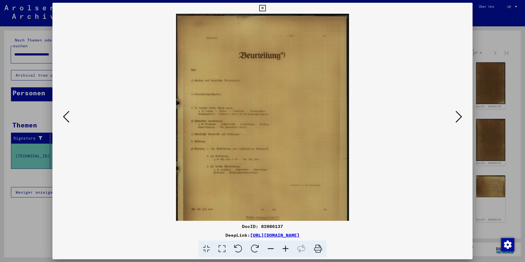
click at [284, 246] on icon at bounding box center [285, 248] width 15 height 17
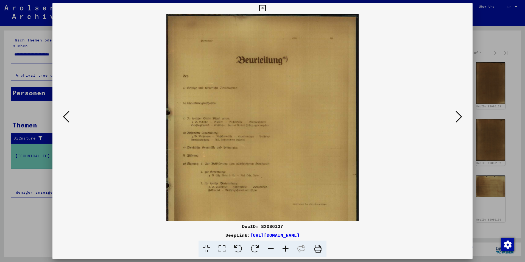
click at [284, 246] on icon at bounding box center [285, 248] width 15 height 17
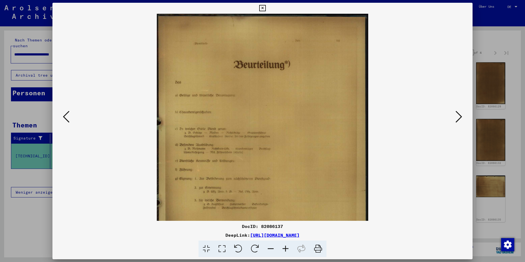
click at [284, 246] on icon at bounding box center [285, 248] width 15 height 17
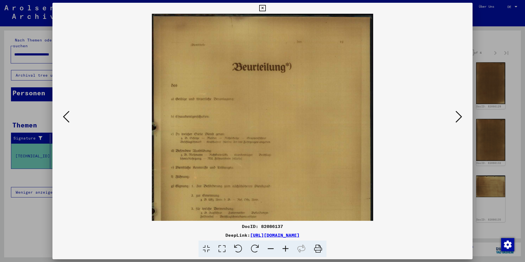
click at [284, 246] on icon at bounding box center [285, 248] width 15 height 17
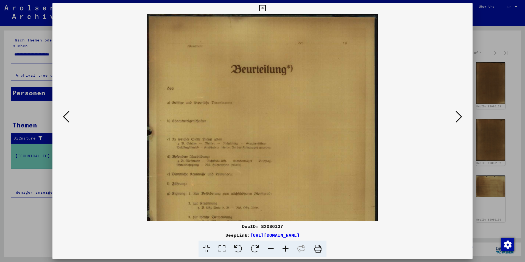
click at [284, 246] on icon at bounding box center [285, 248] width 15 height 17
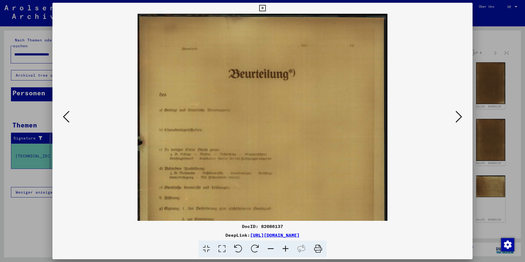
click at [284, 246] on icon at bounding box center [285, 248] width 15 height 17
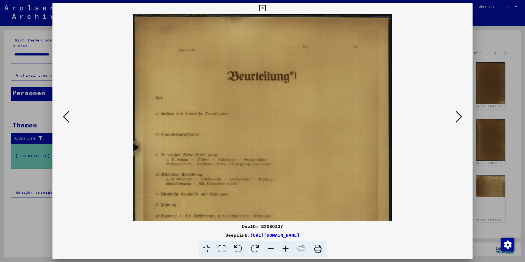
click at [284, 246] on icon at bounding box center [285, 248] width 15 height 17
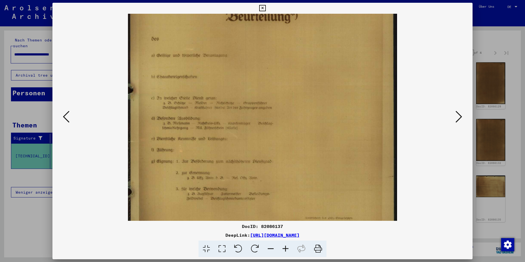
scroll to position [60, 0]
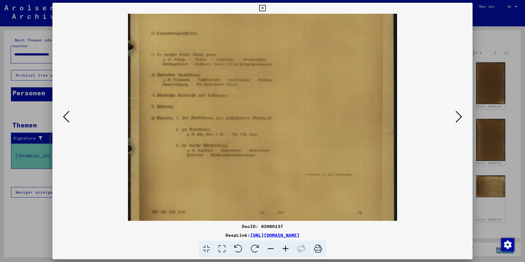
drag, startPoint x: 223, startPoint y: 164, endPoint x: 186, endPoint y: 66, distance: 104.5
click at [188, 69] on img at bounding box center [262, 100] width 269 height 385
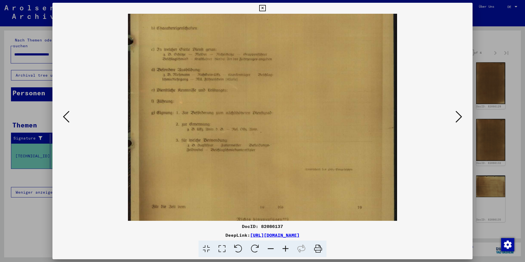
scroll to position [178, 0]
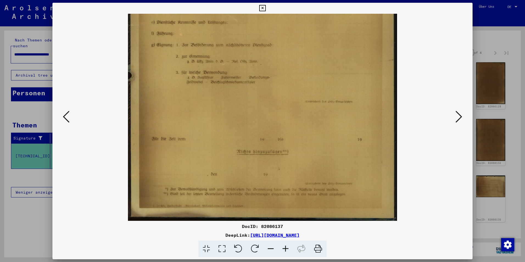
drag, startPoint x: 195, startPoint y: 105, endPoint x: 195, endPoint y: 94, distance: 11.0
click at [195, 94] on img at bounding box center [262, 27] width 269 height 385
click at [287, 247] on icon at bounding box center [285, 248] width 15 height 17
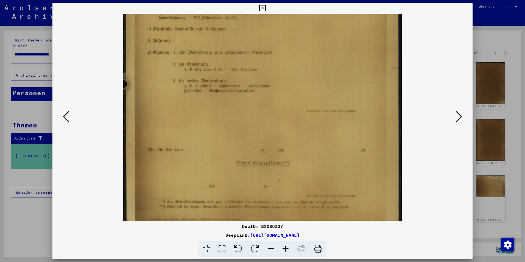
click at [287, 247] on icon at bounding box center [285, 248] width 15 height 17
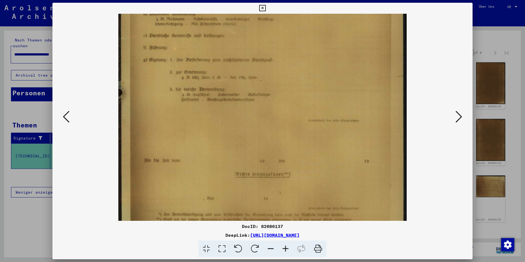
click at [269, 247] on icon at bounding box center [270, 248] width 15 height 17
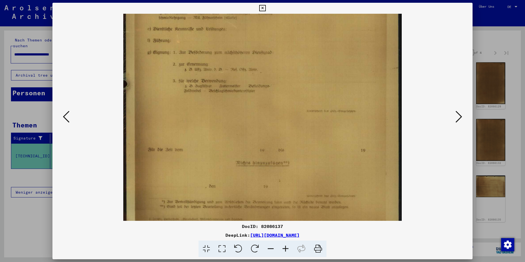
click at [269, 247] on icon at bounding box center [270, 248] width 15 height 17
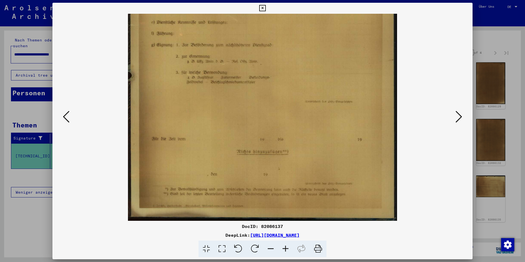
click at [269, 247] on icon at bounding box center [270, 248] width 15 height 17
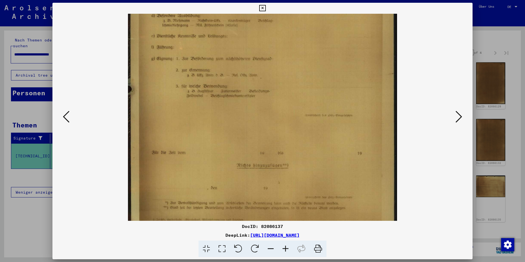
click at [269, 247] on icon at bounding box center [270, 248] width 15 height 17
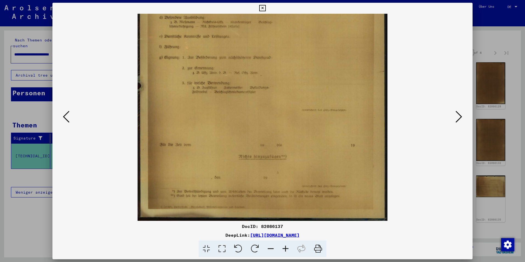
click at [269, 247] on icon at bounding box center [270, 248] width 15 height 17
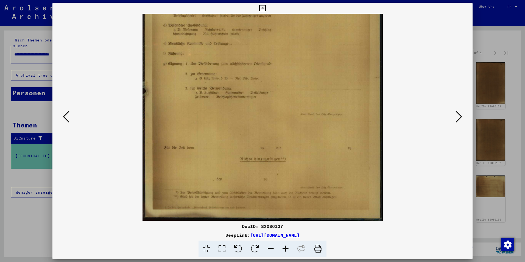
click at [269, 247] on icon at bounding box center [270, 248] width 15 height 17
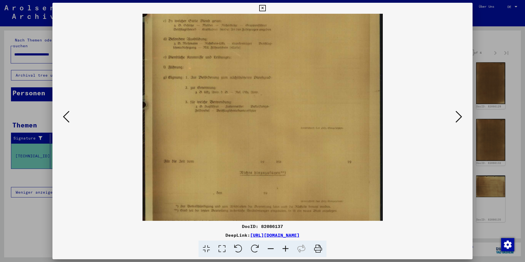
click at [269, 247] on icon at bounding box center [270, 248] width 15 height 17
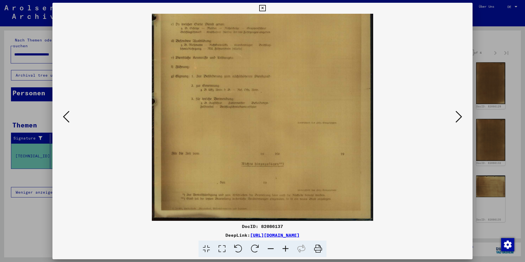
click at [269, 247] on icon at bounding box center [270, 248] width 15 height 17
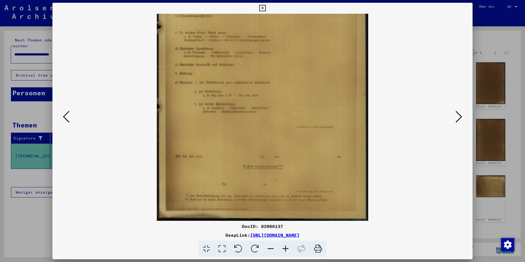
click at [269, 247] on icon at bounding box center [270, 248] width 15 height 17
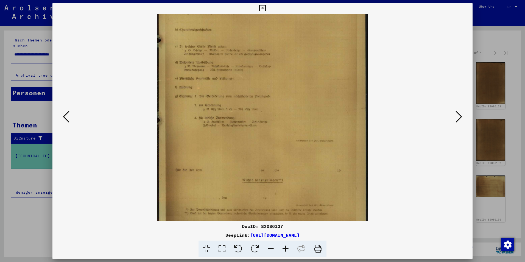
click at [269, 247] on icon at bounding box center [270, 248] width 15 height 17
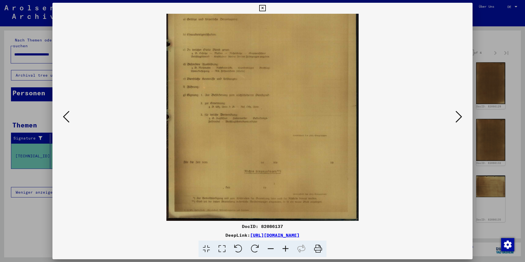
click at [269, 247] on icon at bounding box center [270, 248] width 15 height 17
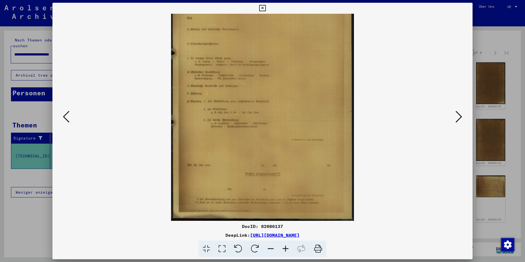
click at [269, 247] on icon at bounding box center [270, 248] width 15 height 17
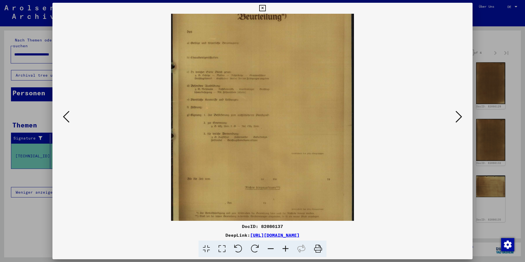
click at [269, 247] on icon at bounding box center [270, 248] width 15 height 17
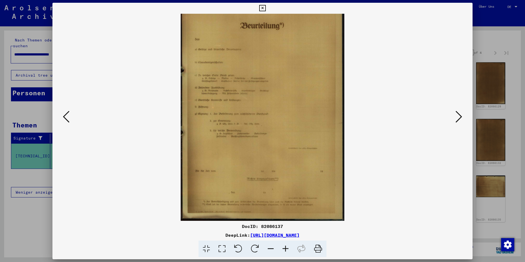
click at [269, 247] on icon at bounding box center [270, 248] width 15 height 17
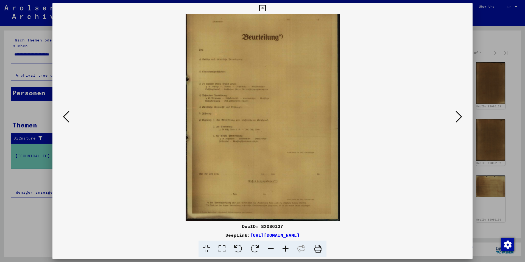
scroll to position [14, 0]
click at [269, 247] on icon at bounding box center [270, 248] width 15 height 17
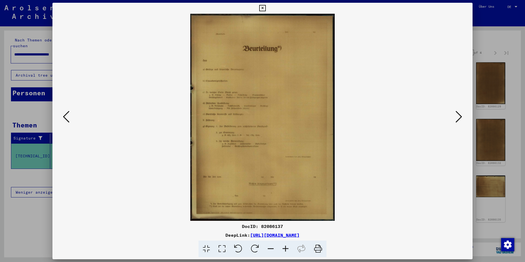
click at [269, 247] on icon at bounding box center [270, 248] width 15 height 17
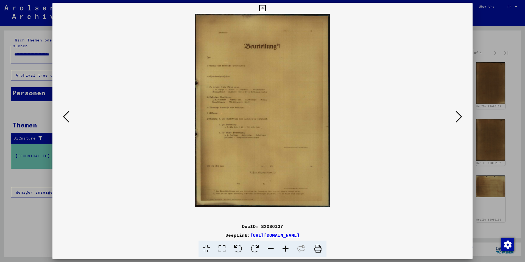
click at [460, 116] on icon at bounding box center [458, 116] width 7 height 13
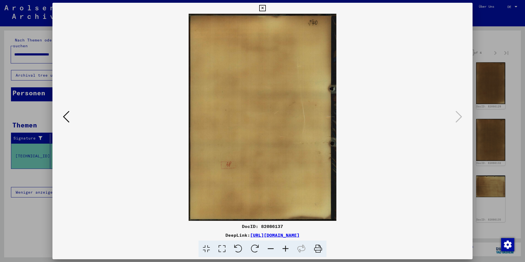
click at [501, 28] on div at bounding box center [262, 131] width 525 height 262
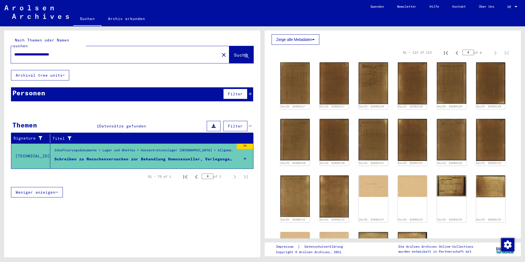
click at [240, 144] on div "56" at bounding box center [245, 146] width 16 height 5
